Goal: Information Seeking & Learning: Stay updated

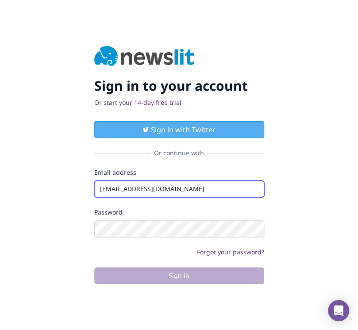
type input "info@startingupgood.info"
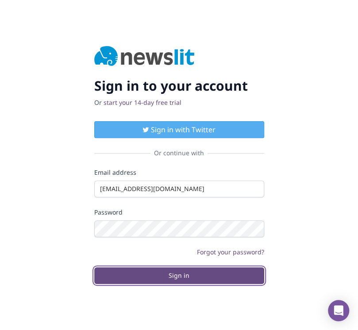
click at [179, 275] on button "Sign in" at bounding box center [179, 275] width 170 height 17
